Goal: Check status: Check status

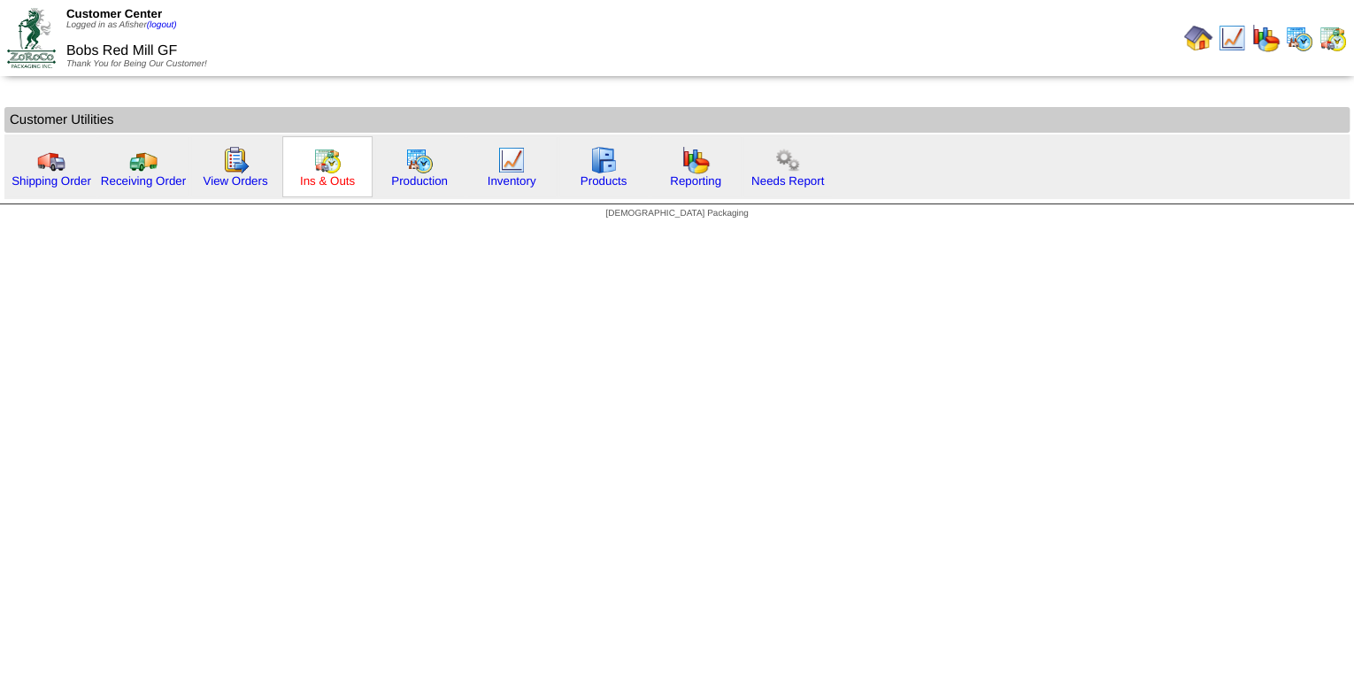
click at [331, 184] on link "Ins & Outs" at bounding box center [327, 180] width 55 height 13
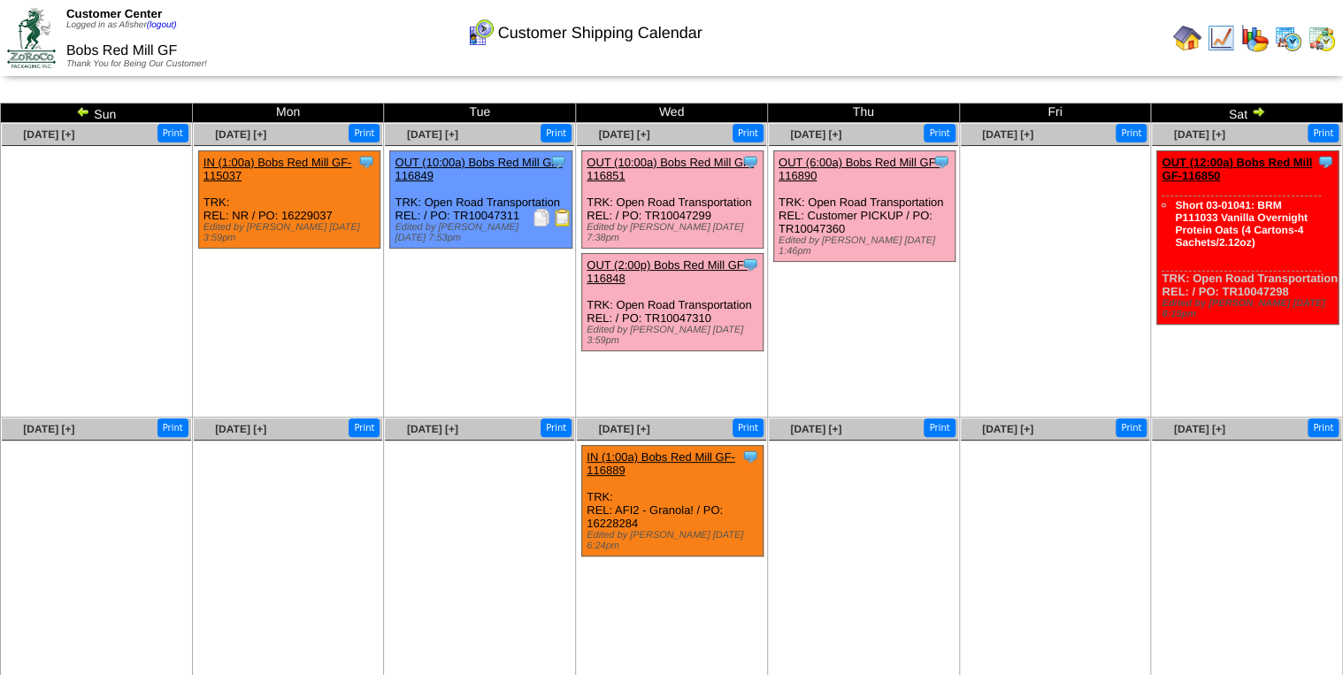
click at [561, 226] on img at bounding box center [563, 218] width 18 height 18
click at [1289, 40] on img at bounding box center [1288, 38] width 28 height 28
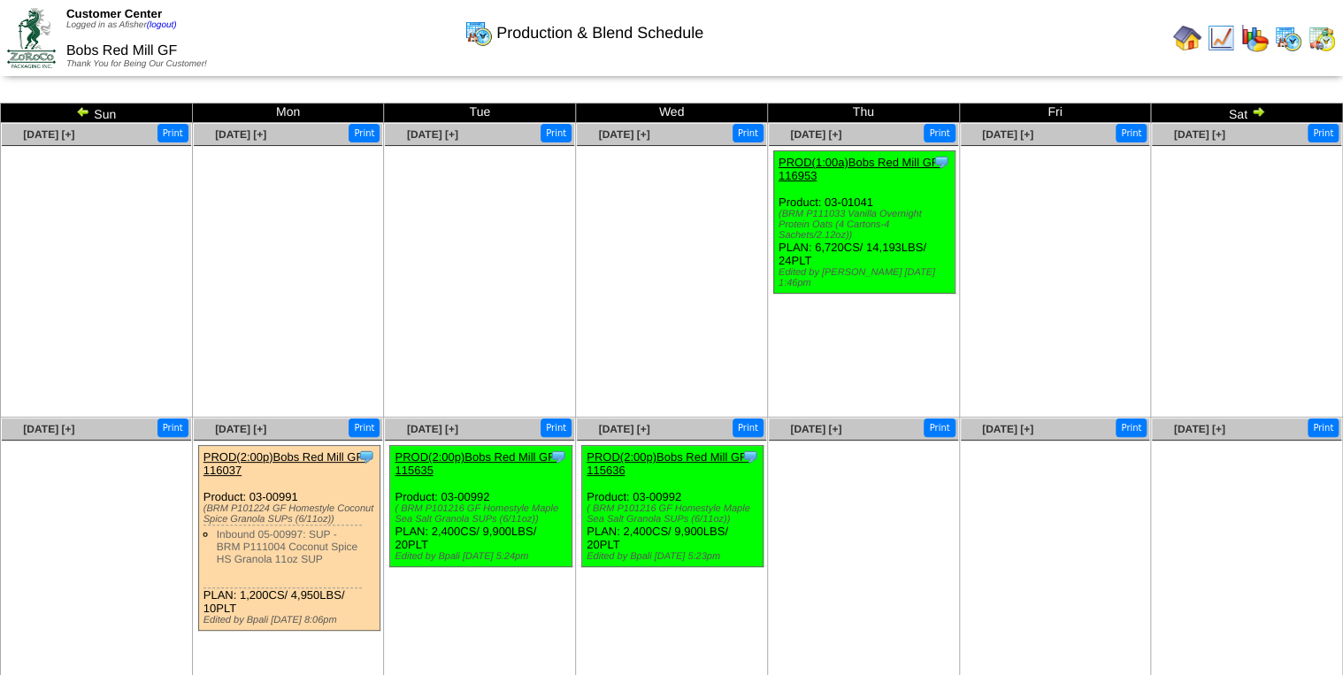
click at [82, 108] on img at bounding box center [83, 111] width 14 height 14
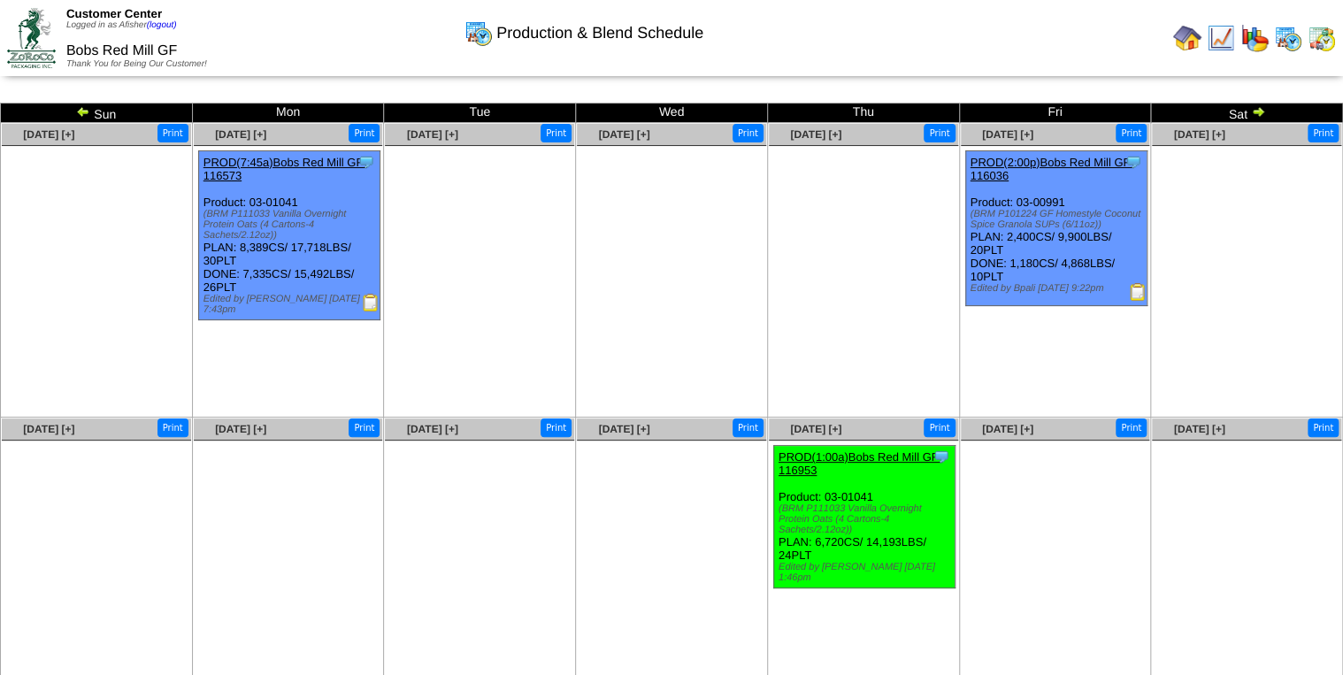
click at [85, 110] on img at bounding box center [83, 111] width 14 height 14
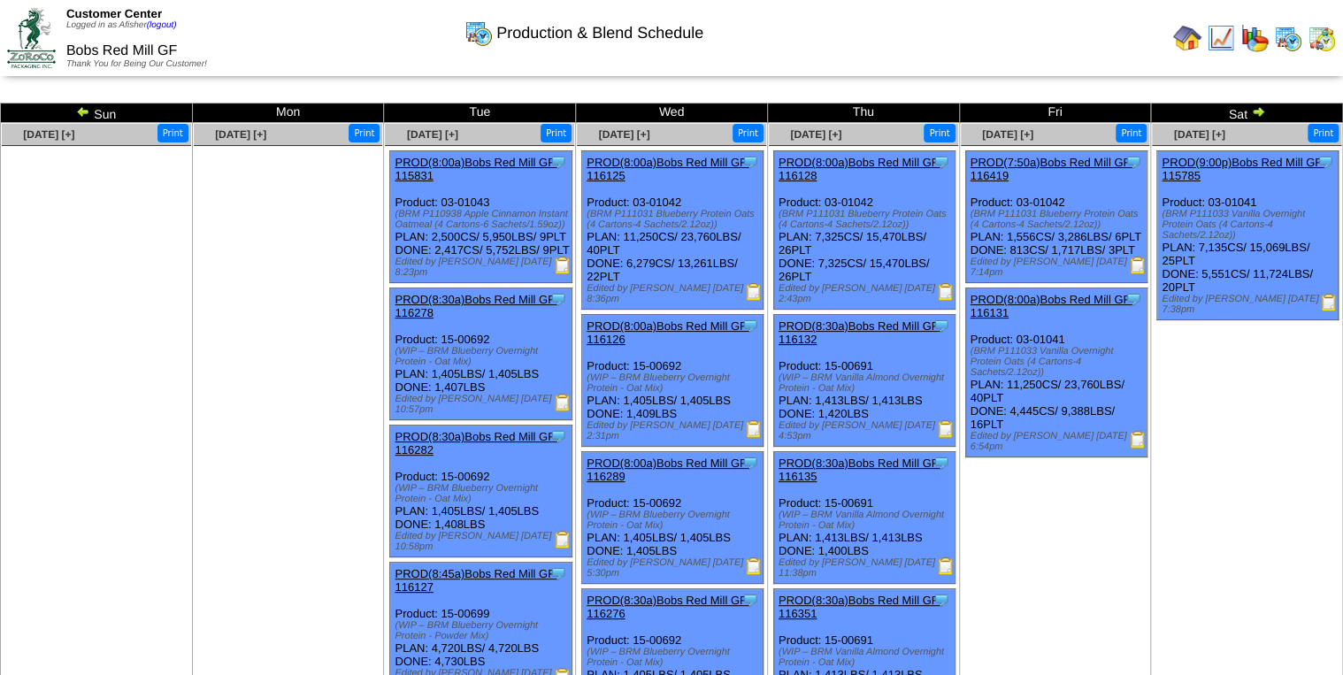
click at [1330, 295] on img at bounding box center [1329, 303] width 18 height 18
